Goal: Task Accomplishment & Management: Manage account settings

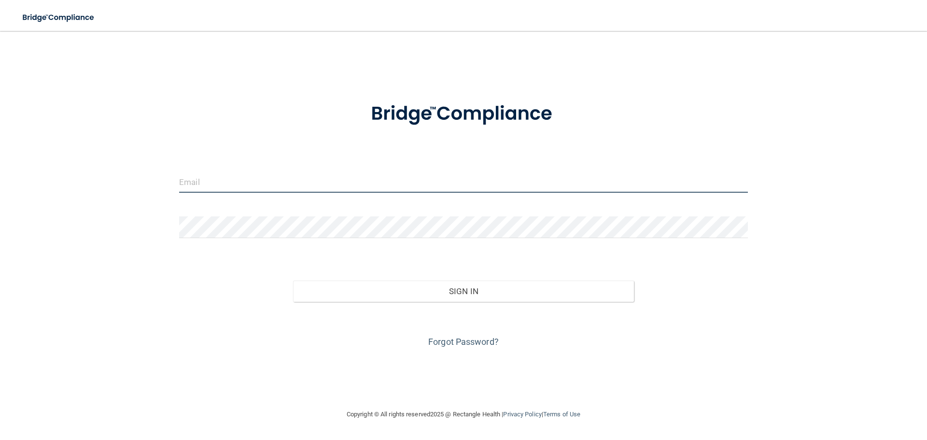
click at [254, 177] on input "email" at bounding box center [463, 182] width 569 height 22
type input "[PERSON_NAME][EMAIL_ADDRESS][DOMAIN_NAME]"
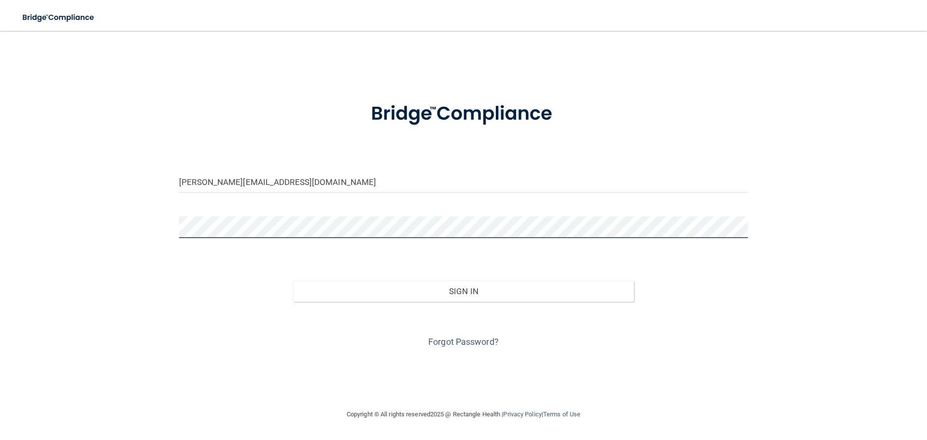
click at [293, 280] on button "Sign In" at bounding box center [463, 290] width 341 height 21
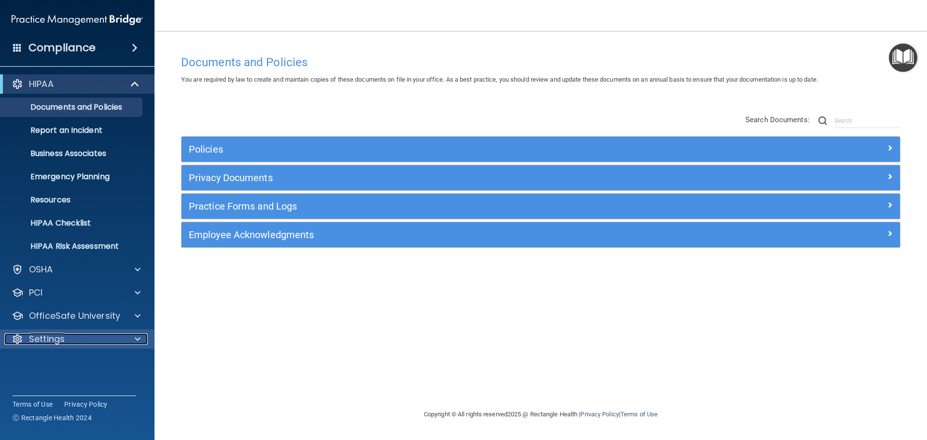
click at [70, 336] on div "Settings" at bounding box center [64, 339] width 120 height 12
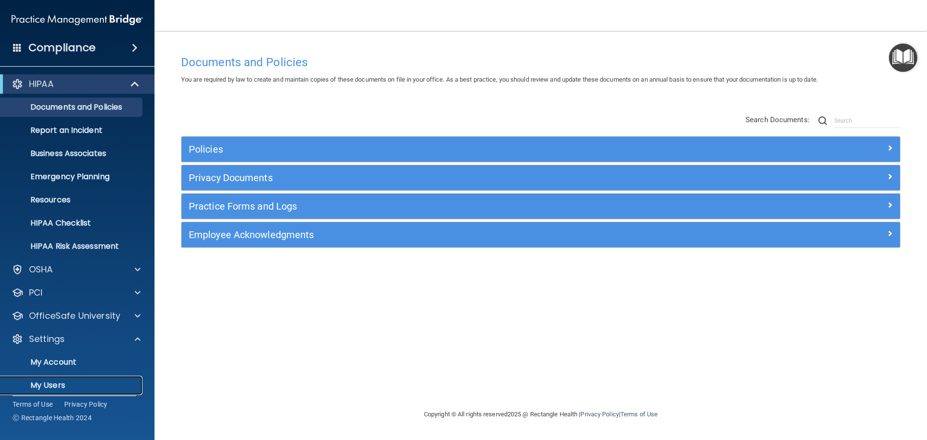
click at [64, 380] on p "My Users" at bounding box center [72, 385] width 132 height 10
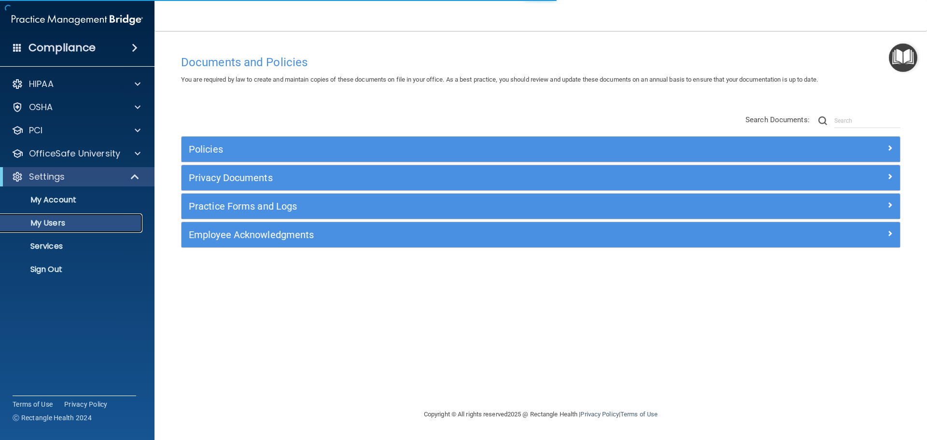
select select "20"
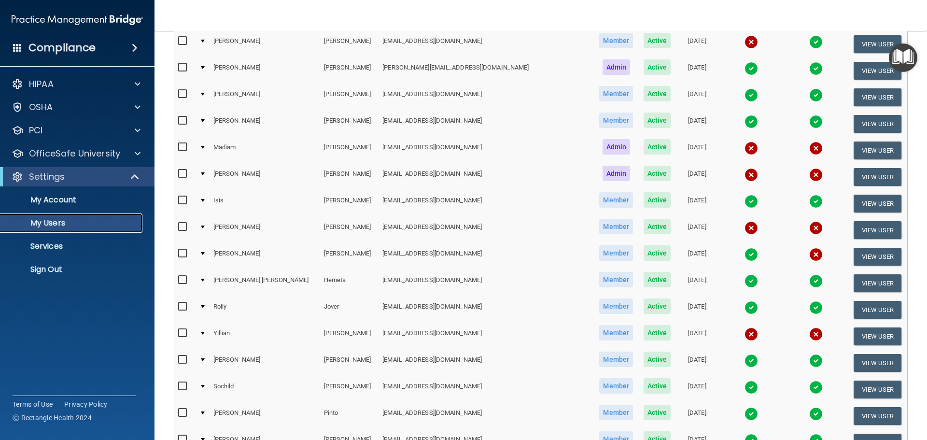
scroll to position [193, 0]
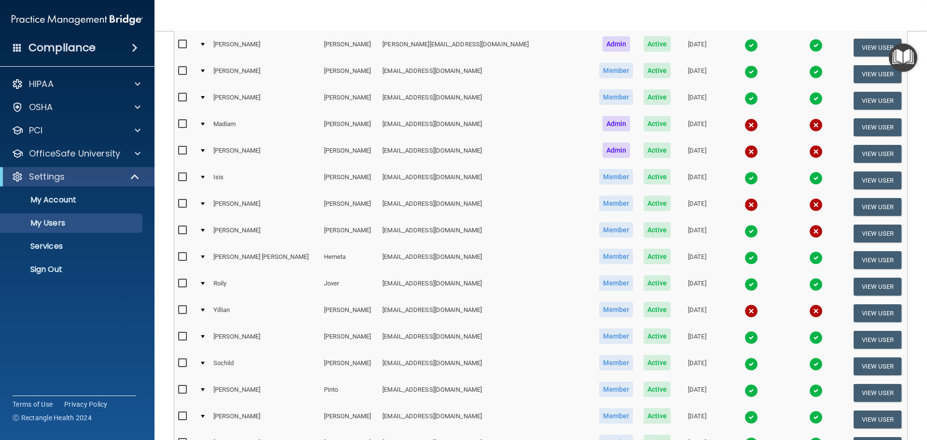
click at [205, 255] on div at bounding box center [203, 256] width 4 height 3
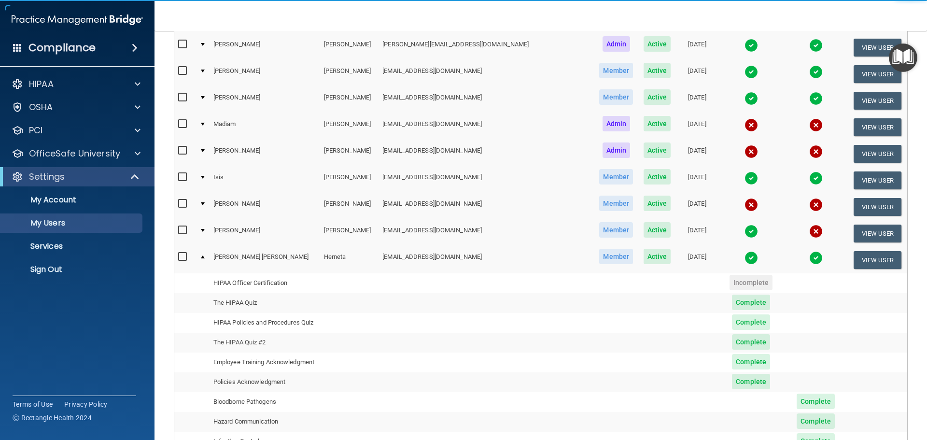
click at [205, 257] on div at bounding box center [203, 256] width 4 height 3
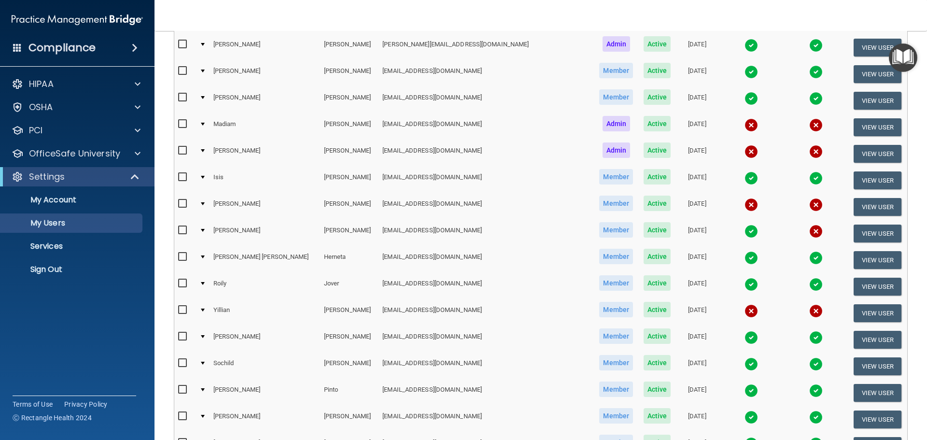
click at [205, 257] on div at bounding box center [203, 256] width 4 height 3
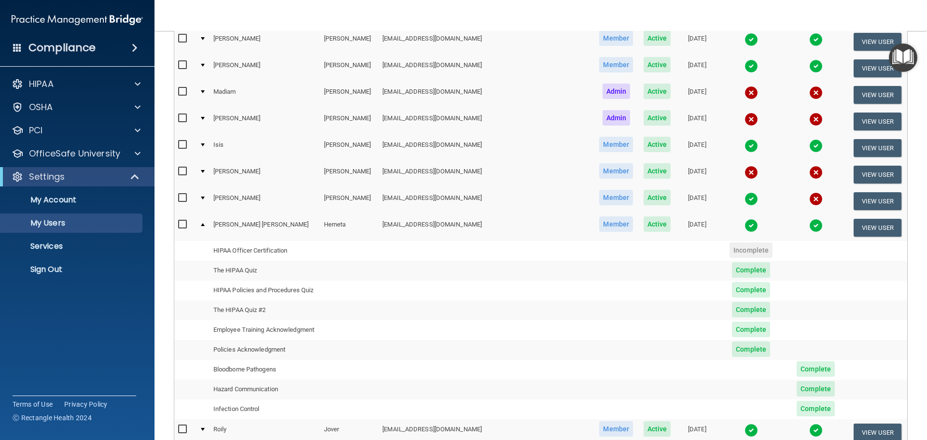
scroll to position [338, 0]
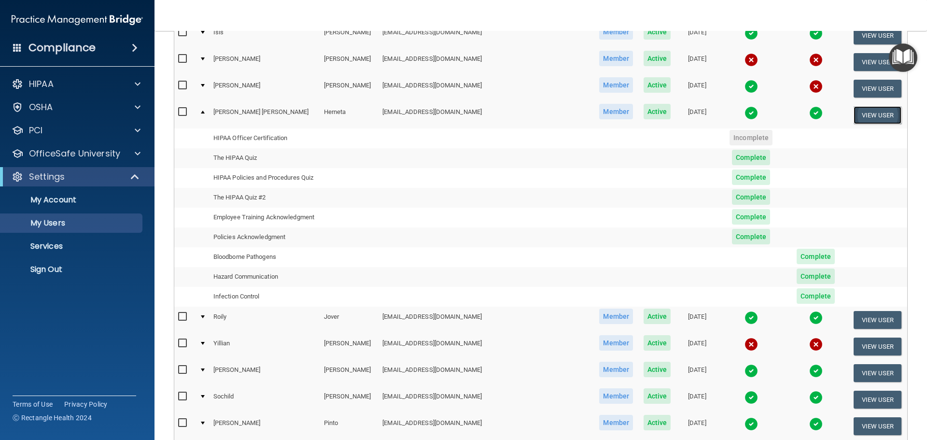
click at [853, 114] on button "View User" at bounding box center [877, 115] width 48 height 18
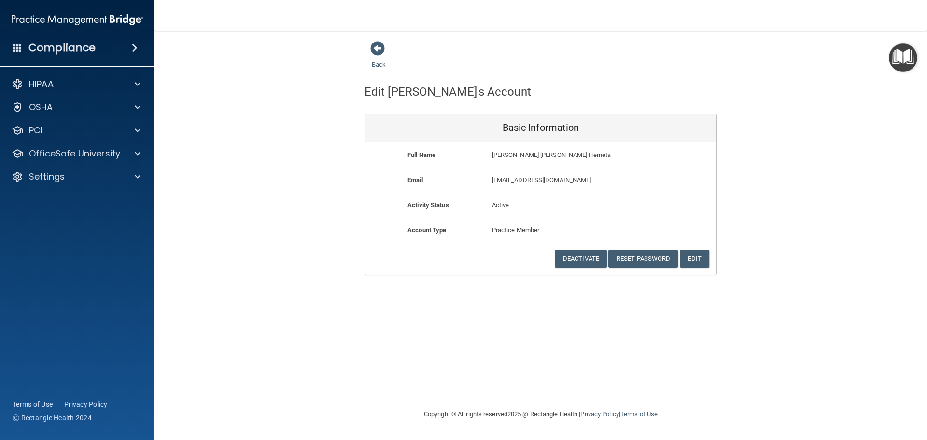
click at [373, 60] on div "Back" at bounding box center [393, 56] width 59 height 30
click at [379, 65] on link "Back" at bounding box center [379, 58] width 14 height 19
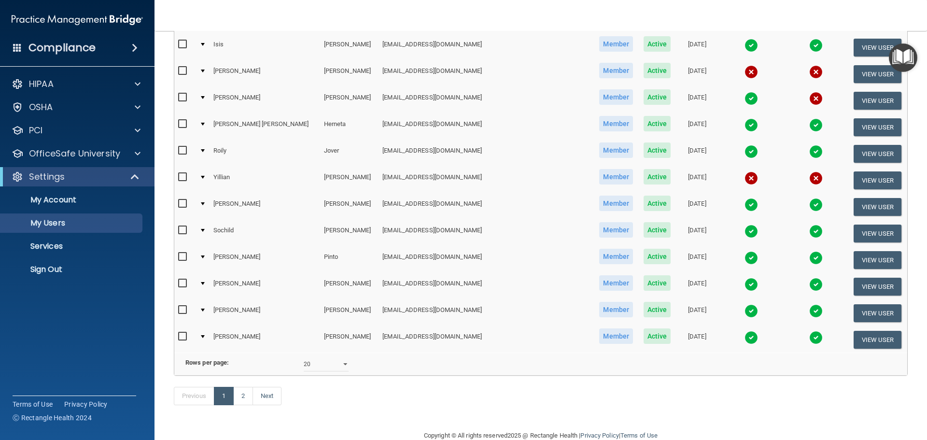
scroll to position [338, 0]
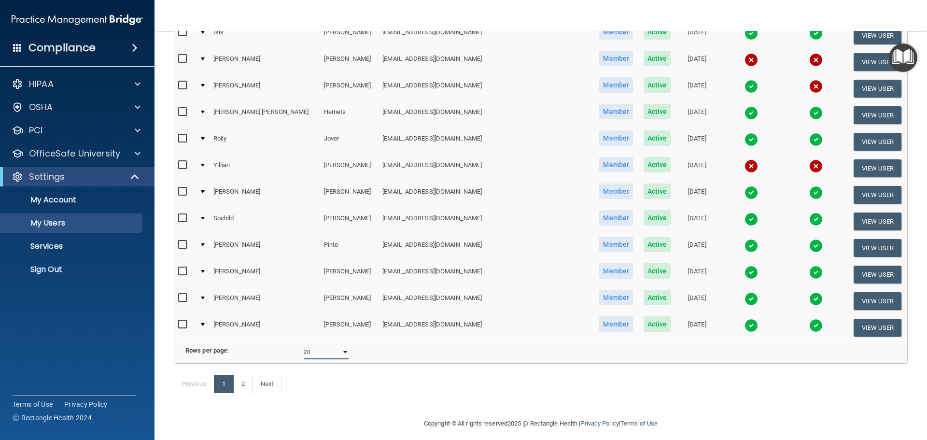
click at [324, 359] on select "10 20 30 40 all" at bounding box center [326, 352] width 45 height 14
select select "22"
click at [304, 352] on select "10 20 30 40 all" at bounding box center [326, 352] width 45 height 14
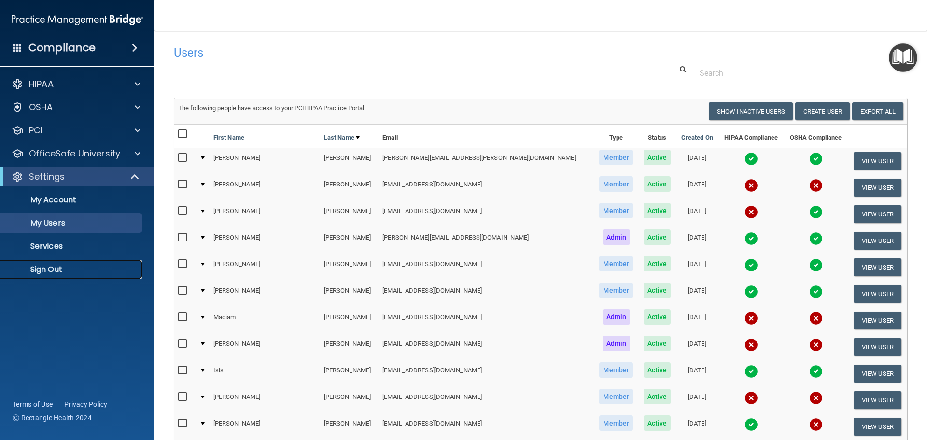
click at [55, 269] on p "Sign Out" at bounding box center [72, 270] width 132 height 10
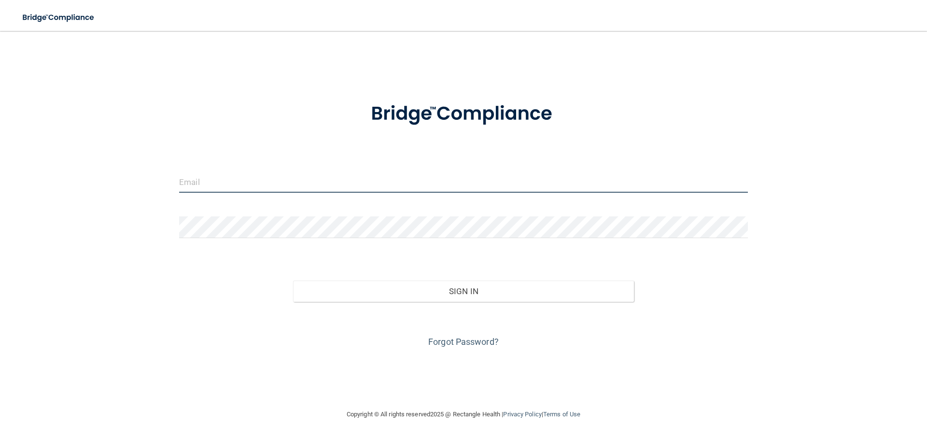
click at [276, 181] on input "email" at bounding box center [463, 182] width 569 height 22
type input "[PERSON_NAME][EMAIL_ADDRESS][DOMAIN_NAME]"
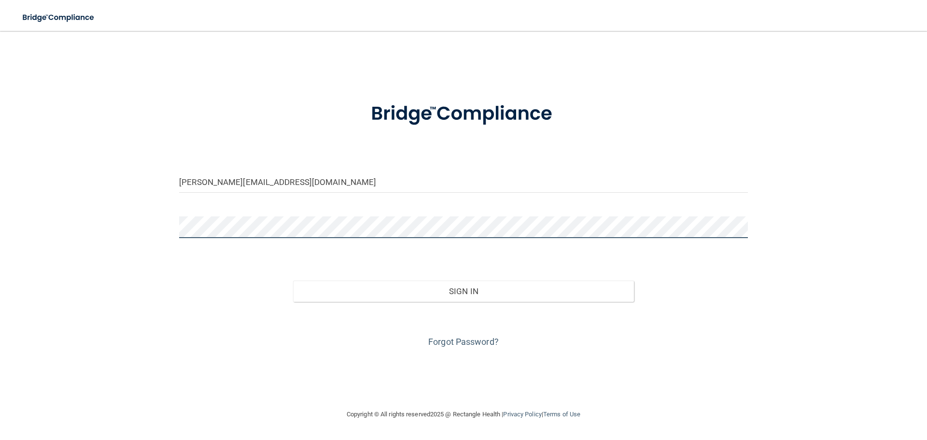
click at [293, 280] on button "Sign In" at bounding box center [463, 290] width 341 height 21
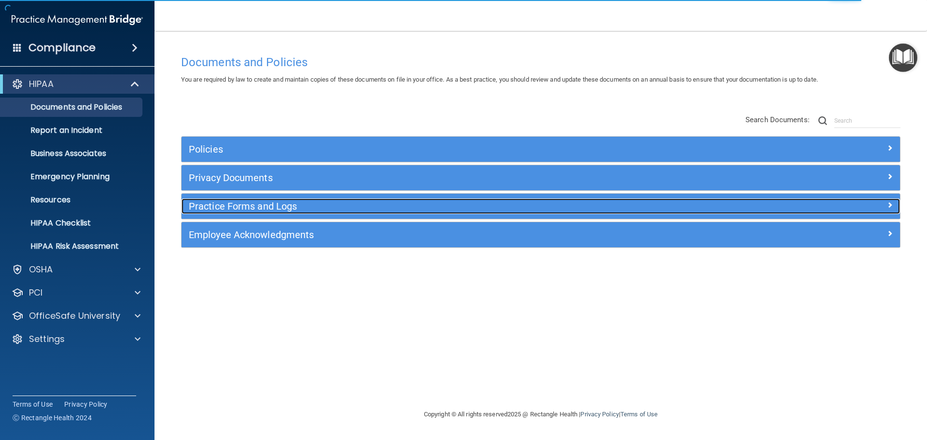
click at [230, 202] on h5 "Practice Forms and Logs" at bounding box center [451, 206] width 524 height 11
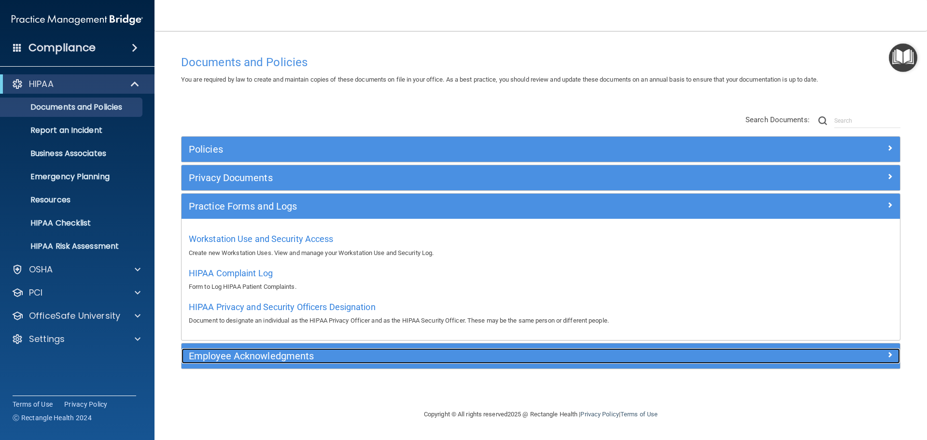
click at [271, 352] on h5 "Employee Acknowledgments" at bounding box center [451, 355] width 524 height 11
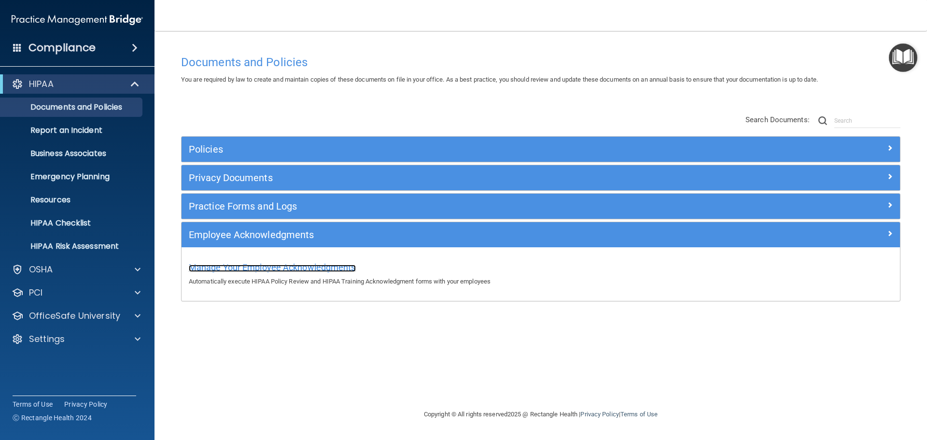
click at [266, 267] on span "Manage Your Employee Acknowledgments" at bounding box center [272, 267] width 167 height 10
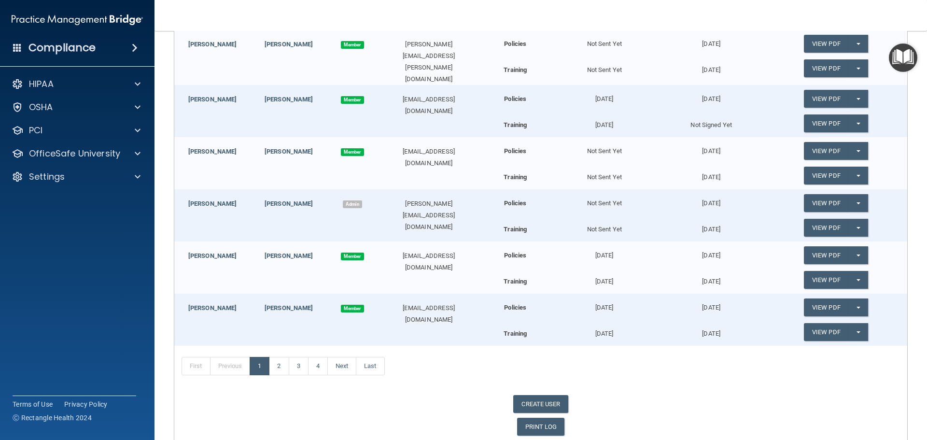
scroll to position [193, 0]
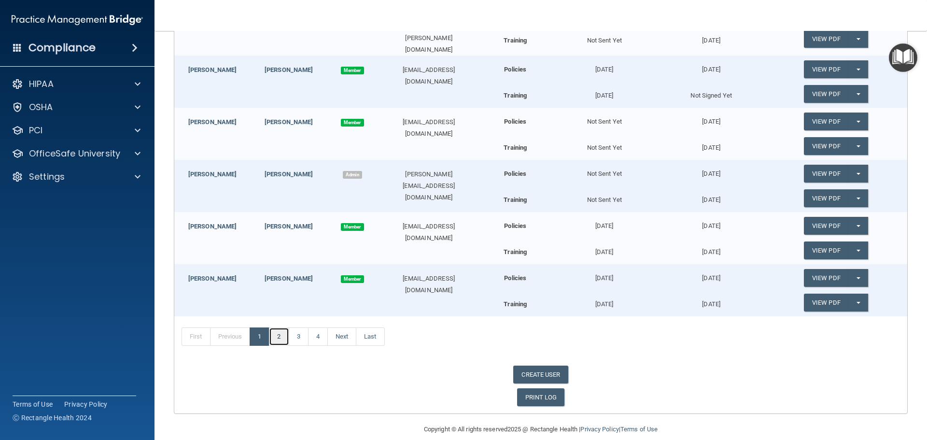
click at [286, 335] on link "2" at bounding box center [279, 336] width 20 height 18
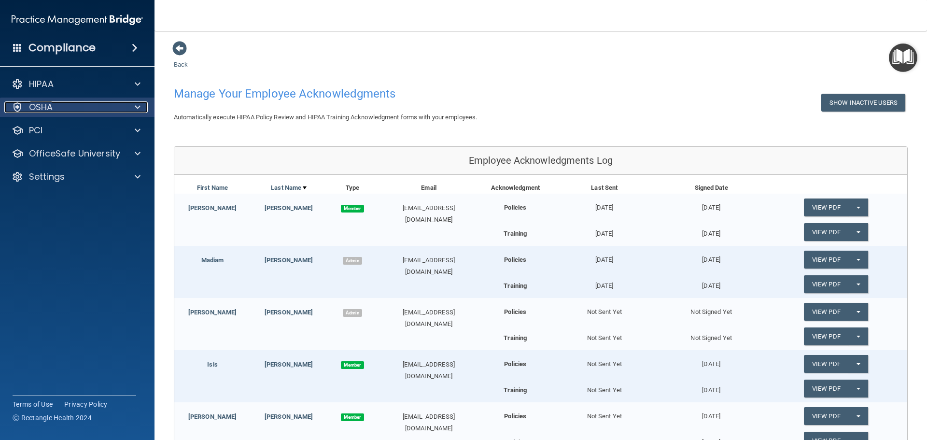
click at [135, 108] on div at bounding box center [136, 107] width 24 height 12
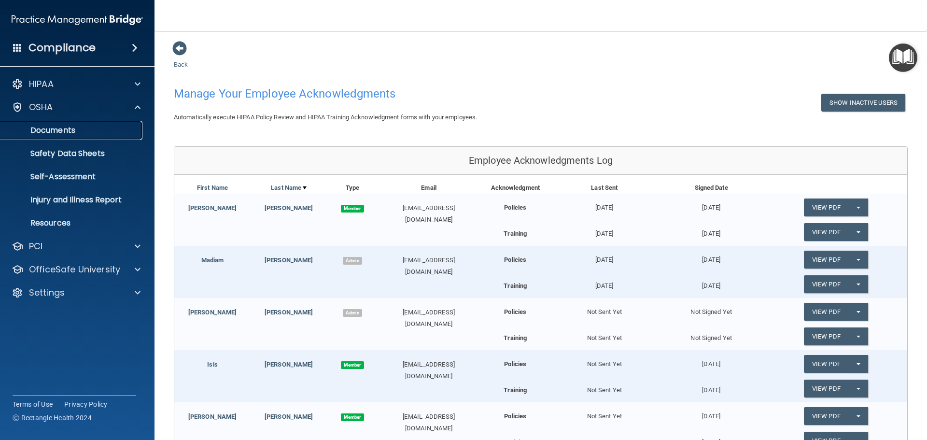
click at [84, 128] on p "Documents" at bounding box center [72, 131] width 132 height 10
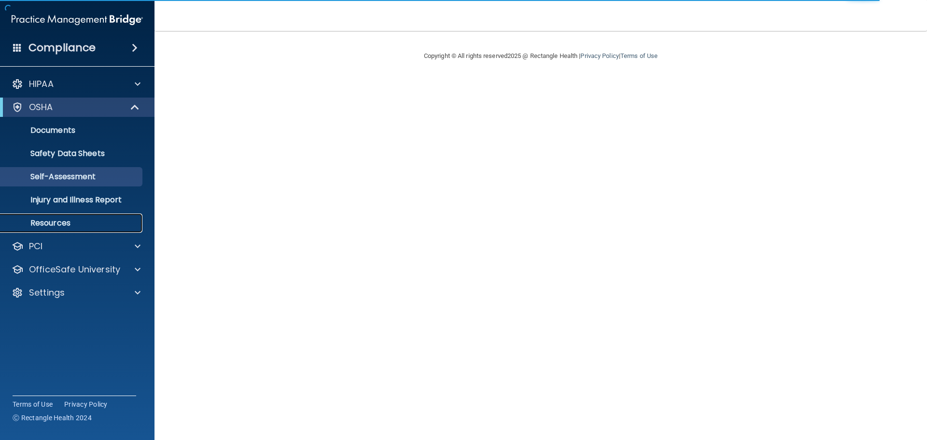
click at [44, 223] on p "Resources" at bounding box center [72, 223] width 132 height 10
